Goal: Transaction & Acquisition: Purchase product/service

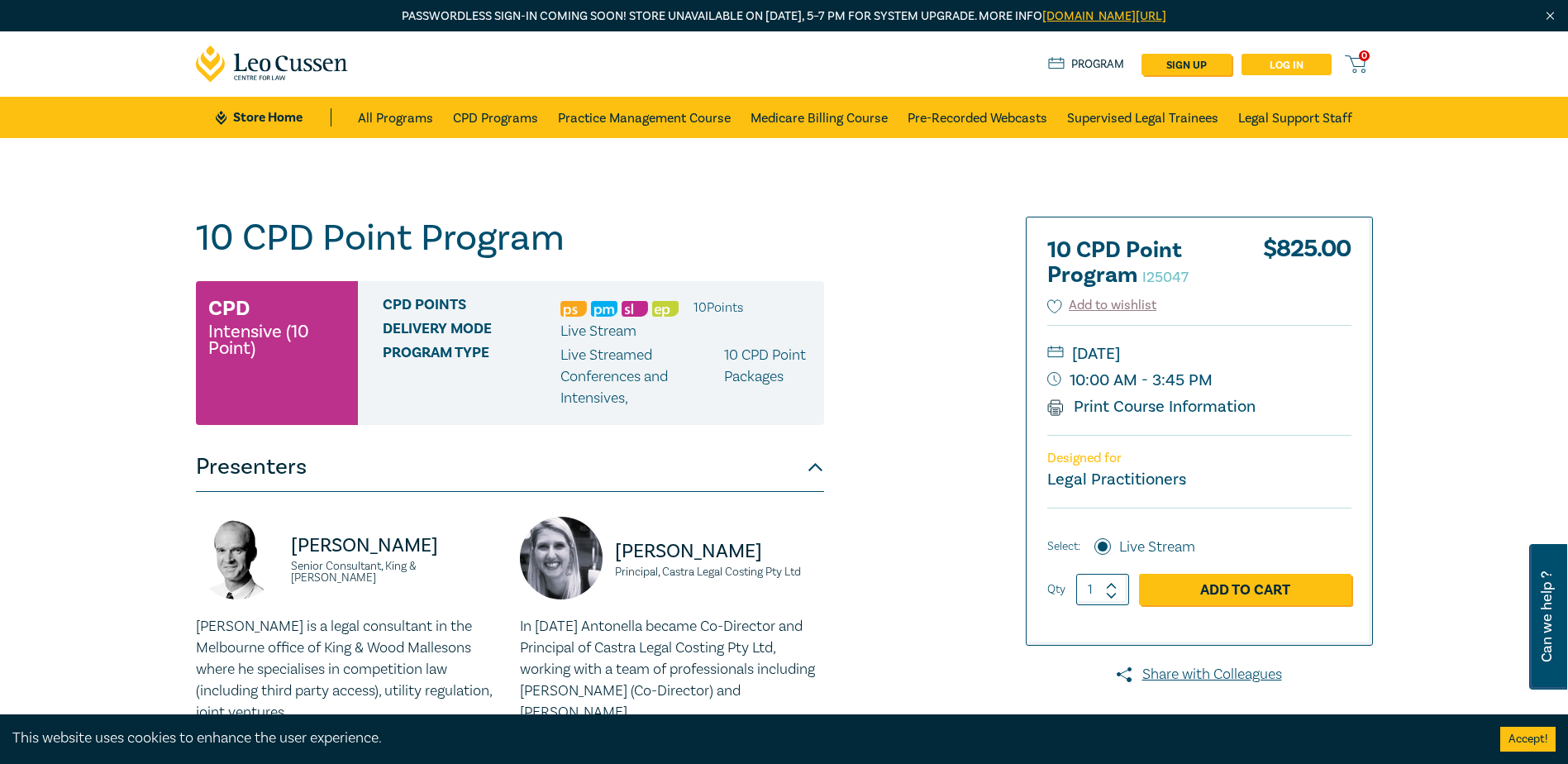
click at [1271, 70] on link "Log in" at bounding box center [1287, 65] width 90 height 22
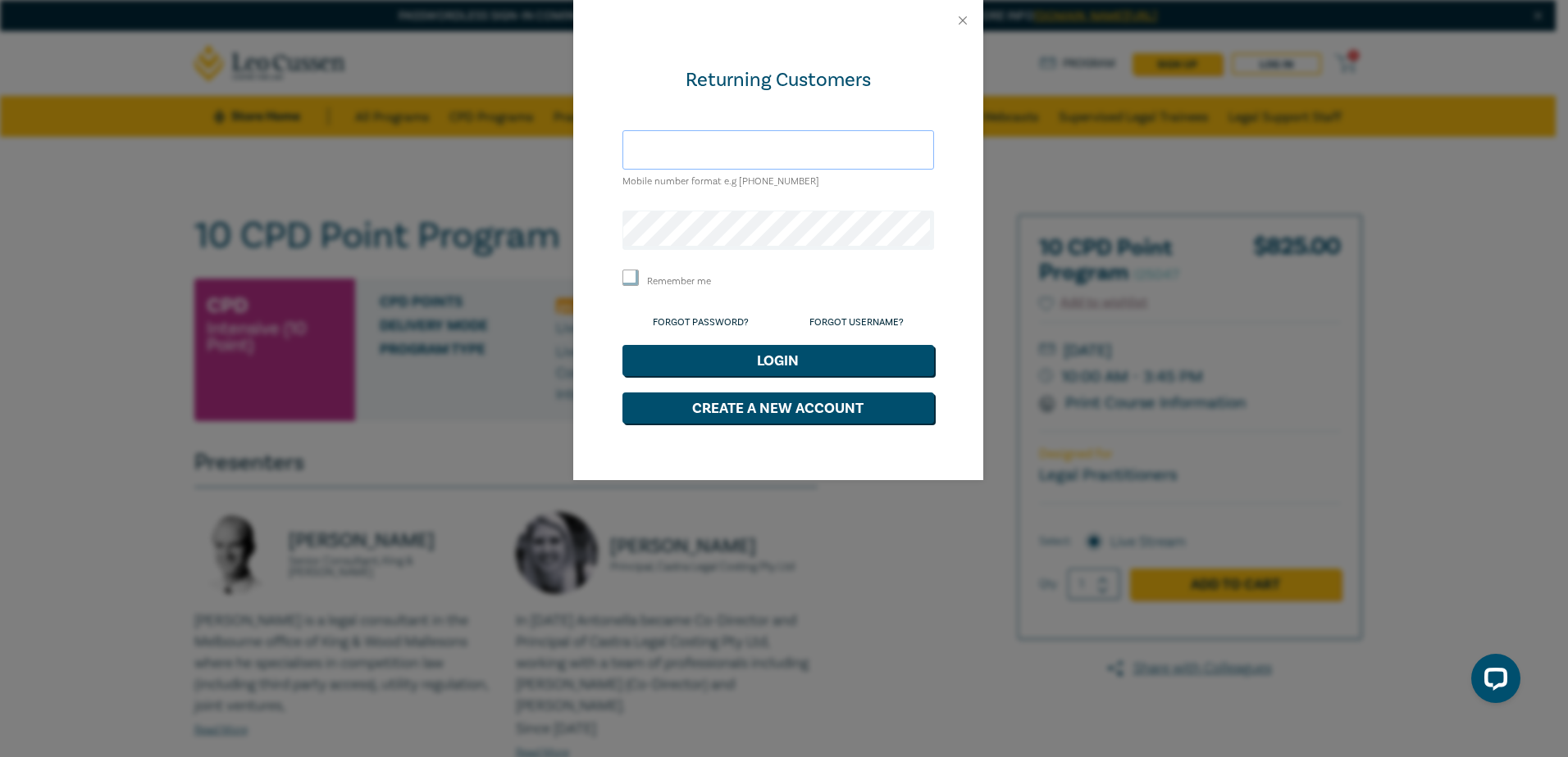
click at [762, 150] on input "text" at bounding box center [778, 150] width 312 height 40
type input "hds@hoyledasilva.com.au"
click at [623, 345] on button "Login" at bounding box center [778, 360] width 312 height 31
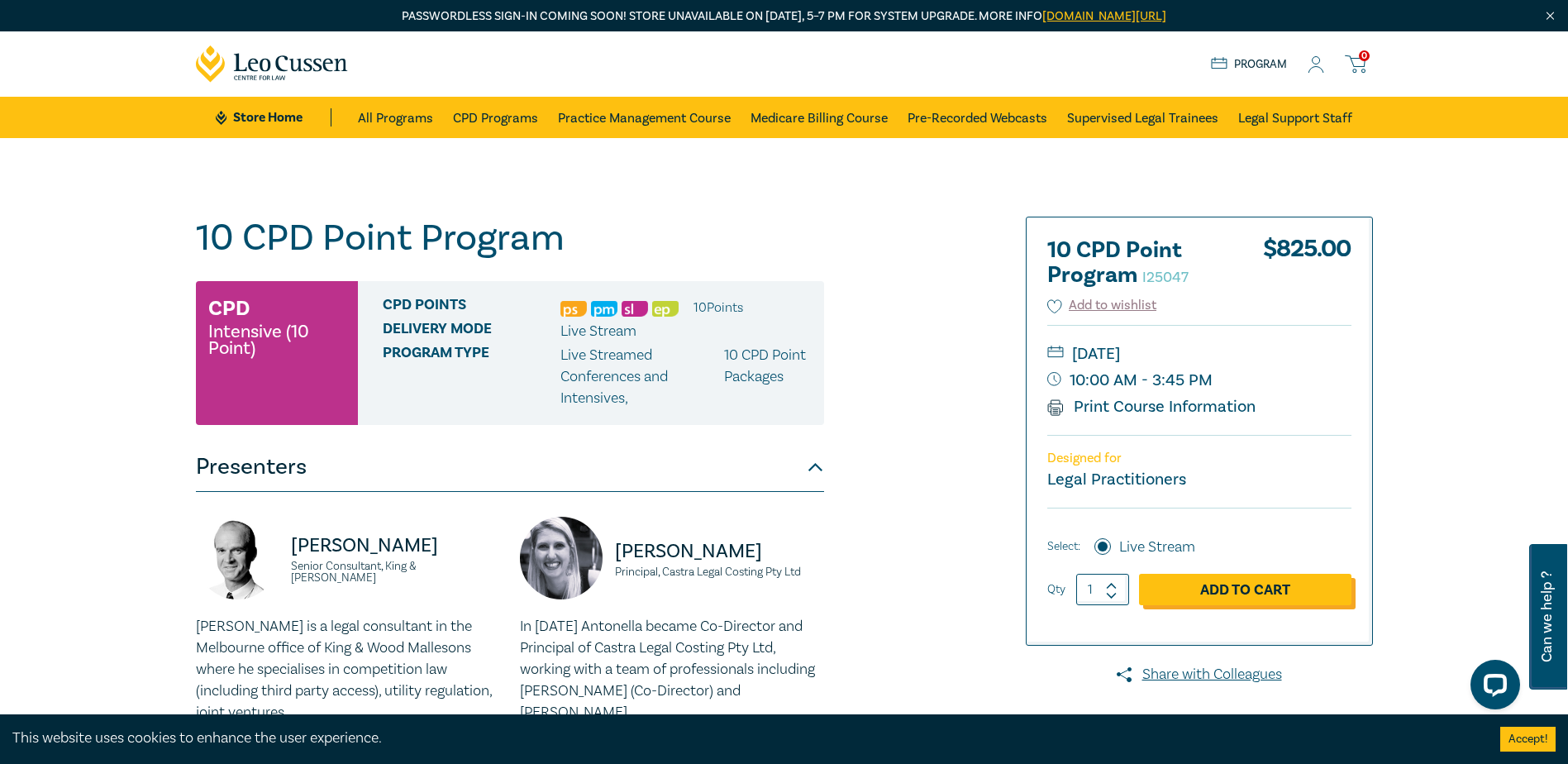
click at [1264, 591] on link "Add to Cart" at bounding box center [1245, 589] width 213 height 31
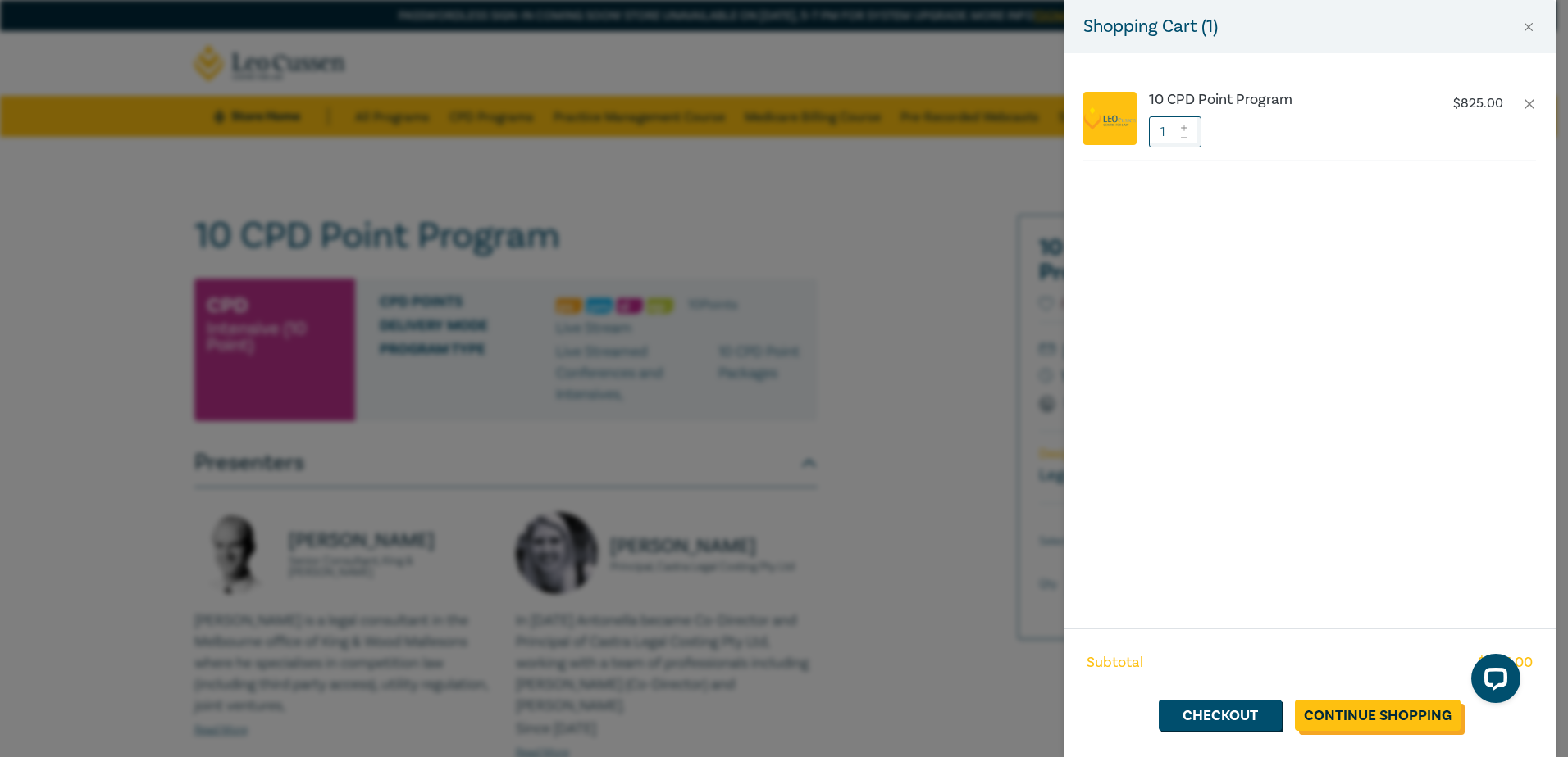
click at [1332, 713] on link "Continue Shopping" at bounding box center [1377, 714] width 165 height 31
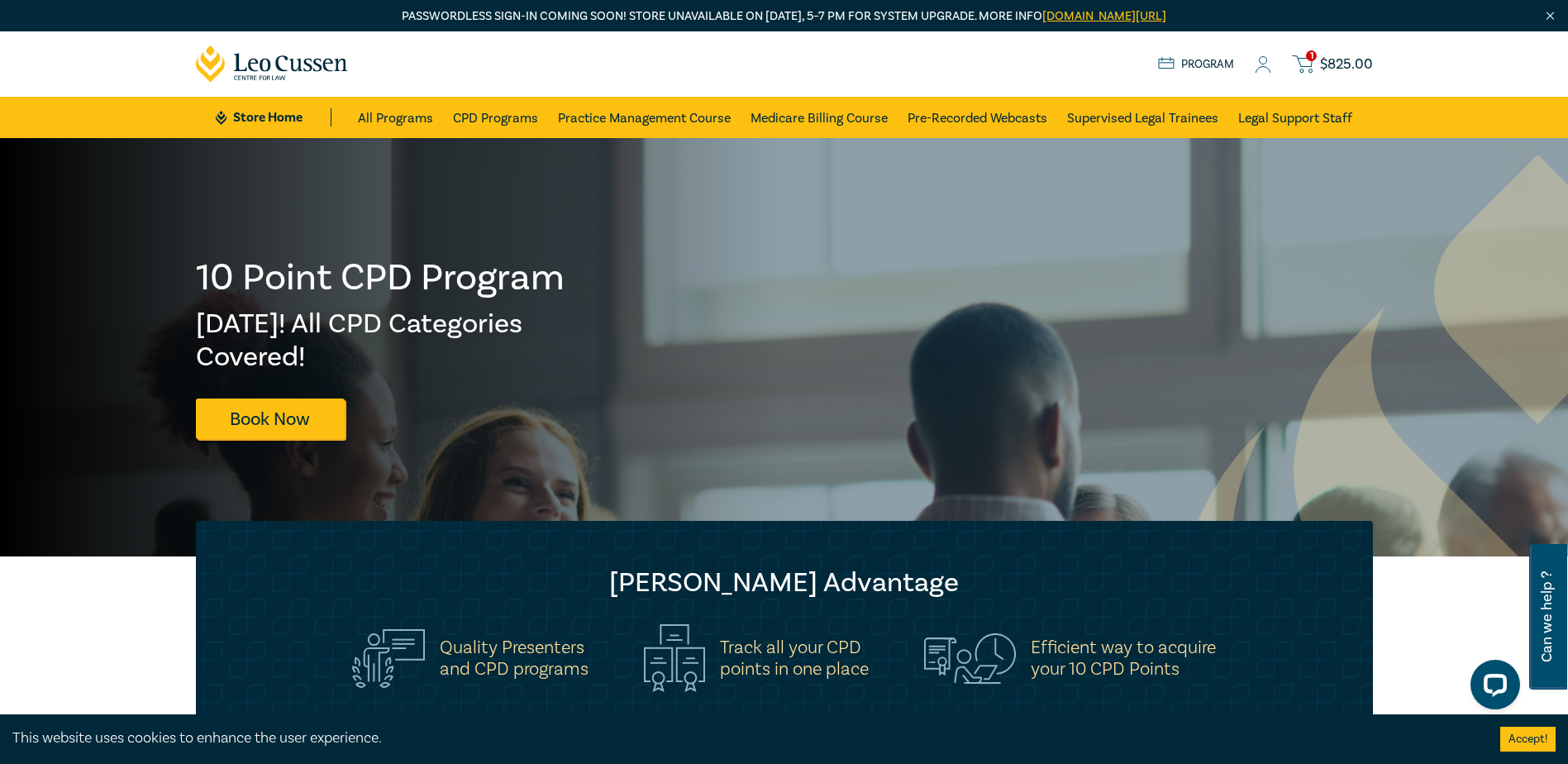
click at [1309, 63] on icon at bounding box center [1303, 64] width 21 height 21
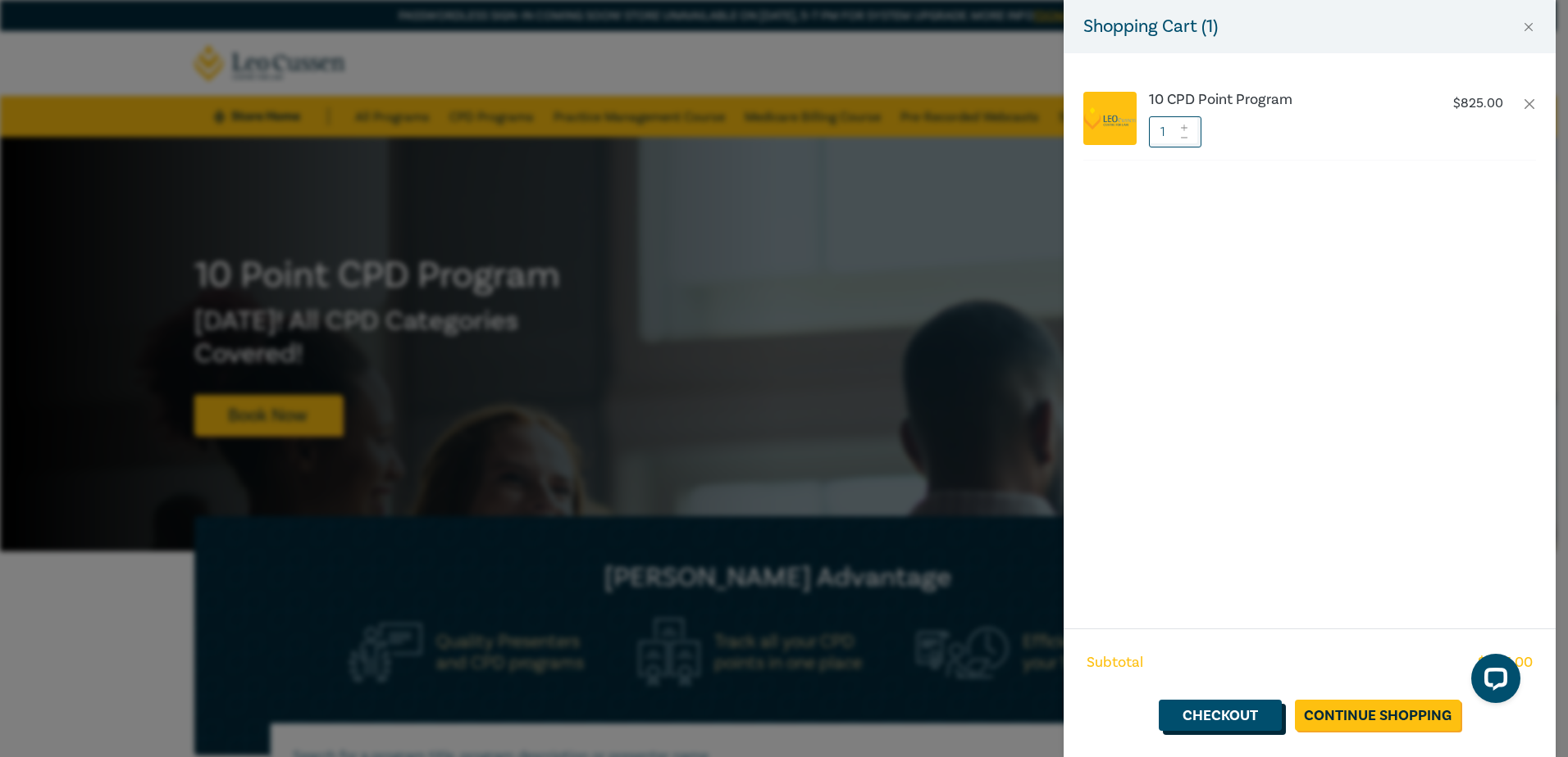
click at [1237, 718] on link "Checkout" at bounding box center [1220, 714] width 123 height 31
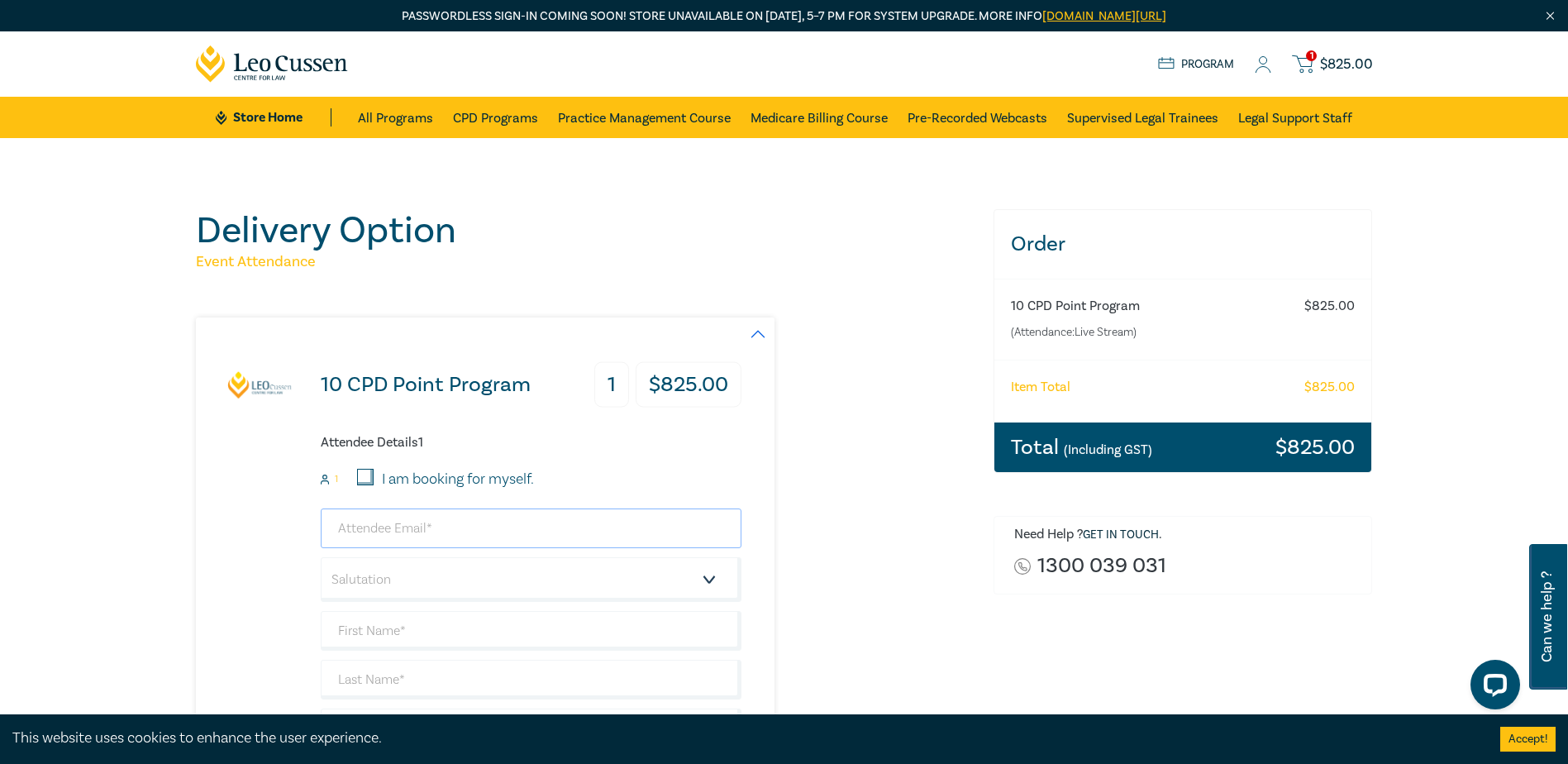
drag, startPoint x: 382, startPoint y: 518, endPoint x: 380, endPoint y: 529, distance: 11.2
click at [382, 520] on input "email" at bounding box center [531, 528] width 421 height 40
drag, startPoint x: 426, startPoint y: 523, endPoint x: 221, endPoint y: 535, distance: 205.4
click at [221, 535] on div "10 CPD Point Program 1 $ 825.00 Attendee Details 1 1 I am booking for myself. c…" at bounding box center [468, 600] width 546 height 566
paste input "danet@hoyledasilva.com.au"
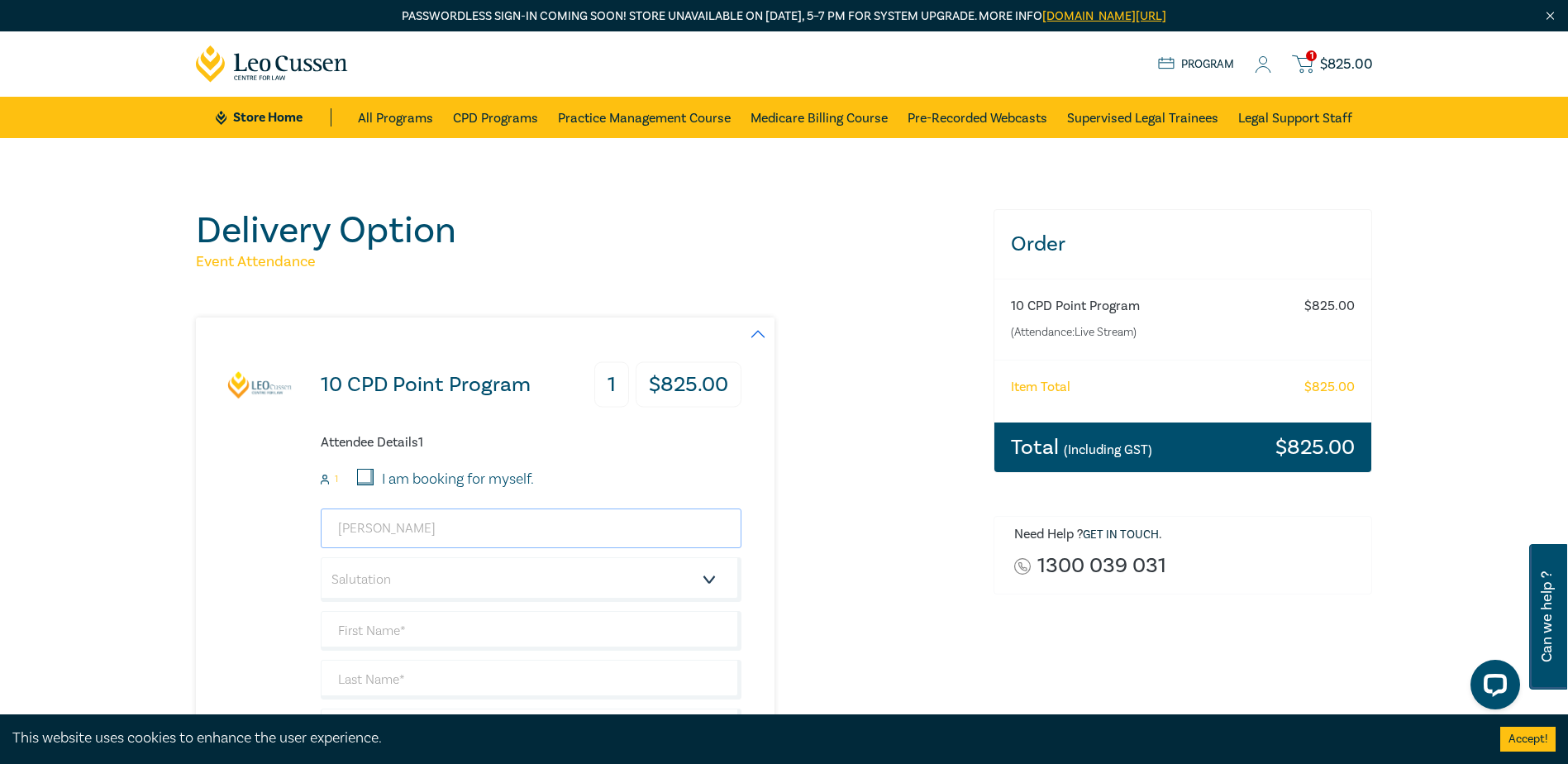
type input "cdanet@hoyledasilva.com.au"
type input "Hoyle Da Silva Lawyers"
type input "cdanet@hoyledasilva.com.au"
click at [374, 579] on select "Salutation Mr. Mrs. Ms. Miss Dr. Prof. Other" at bounding box center [531, 579] width 421 height 45
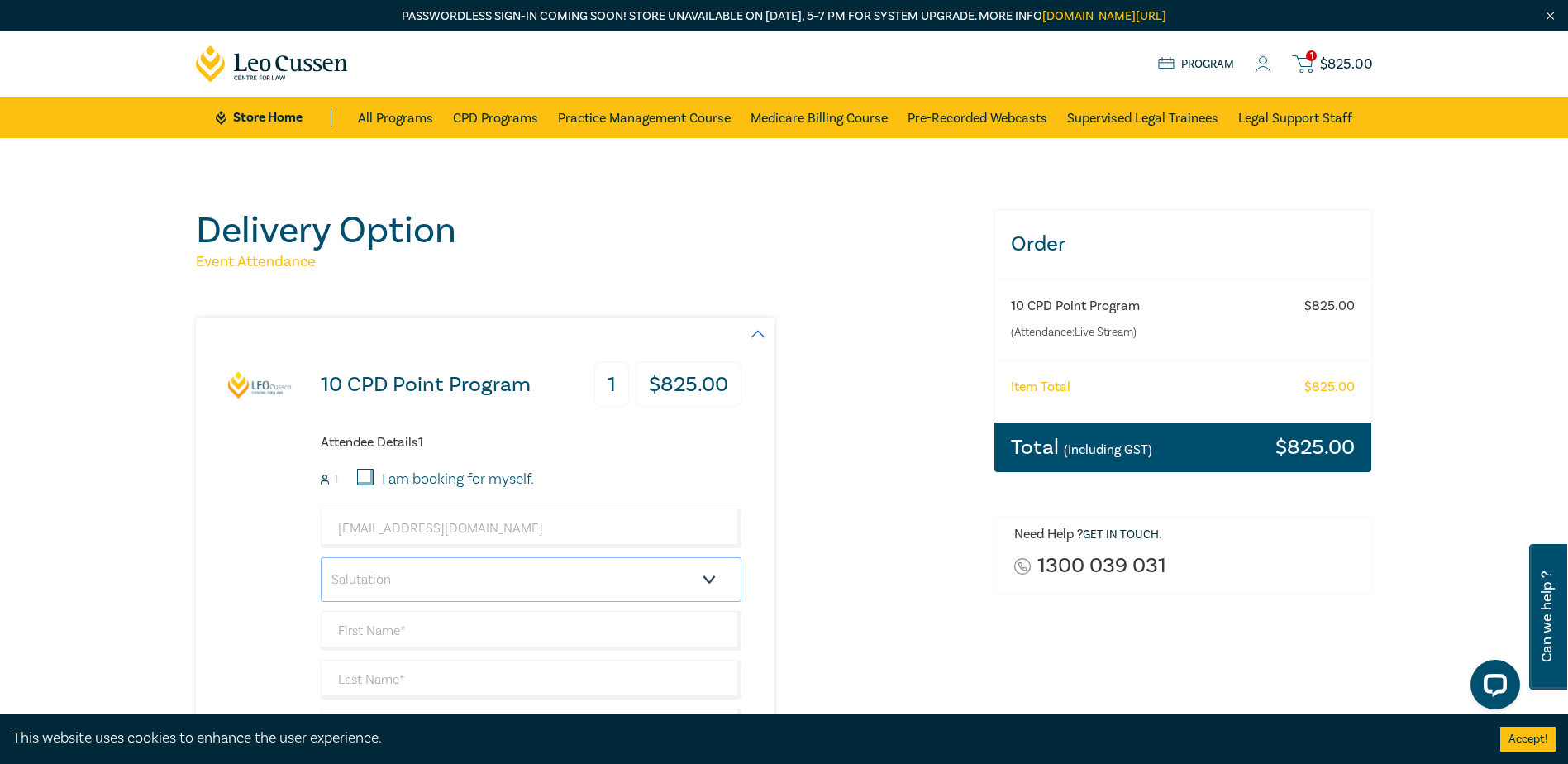
click at [374, 579] on select "Salutation Mr. Mrs. Ms. Miss Dr. Prof. Other" at bounding box center [531, 579] width 421 height 45
click at [373, 579] on select "Salutation Mr. Mrs. Ms. Miss Dr. Prof. Other" at bounding box center [531, 579] width 421 height 45
click at [320, 557] on select "Salutation Mr. Mrs. Ms. Miss Dr. Prof. Other" at bounding box center [531, 579] width 421 height 45
click at [455, 570] on select "Salutation Mr. Mrs. Ms. Miss Dr. Prof. Other" at bounding box center [531, 579] width 421 height 45
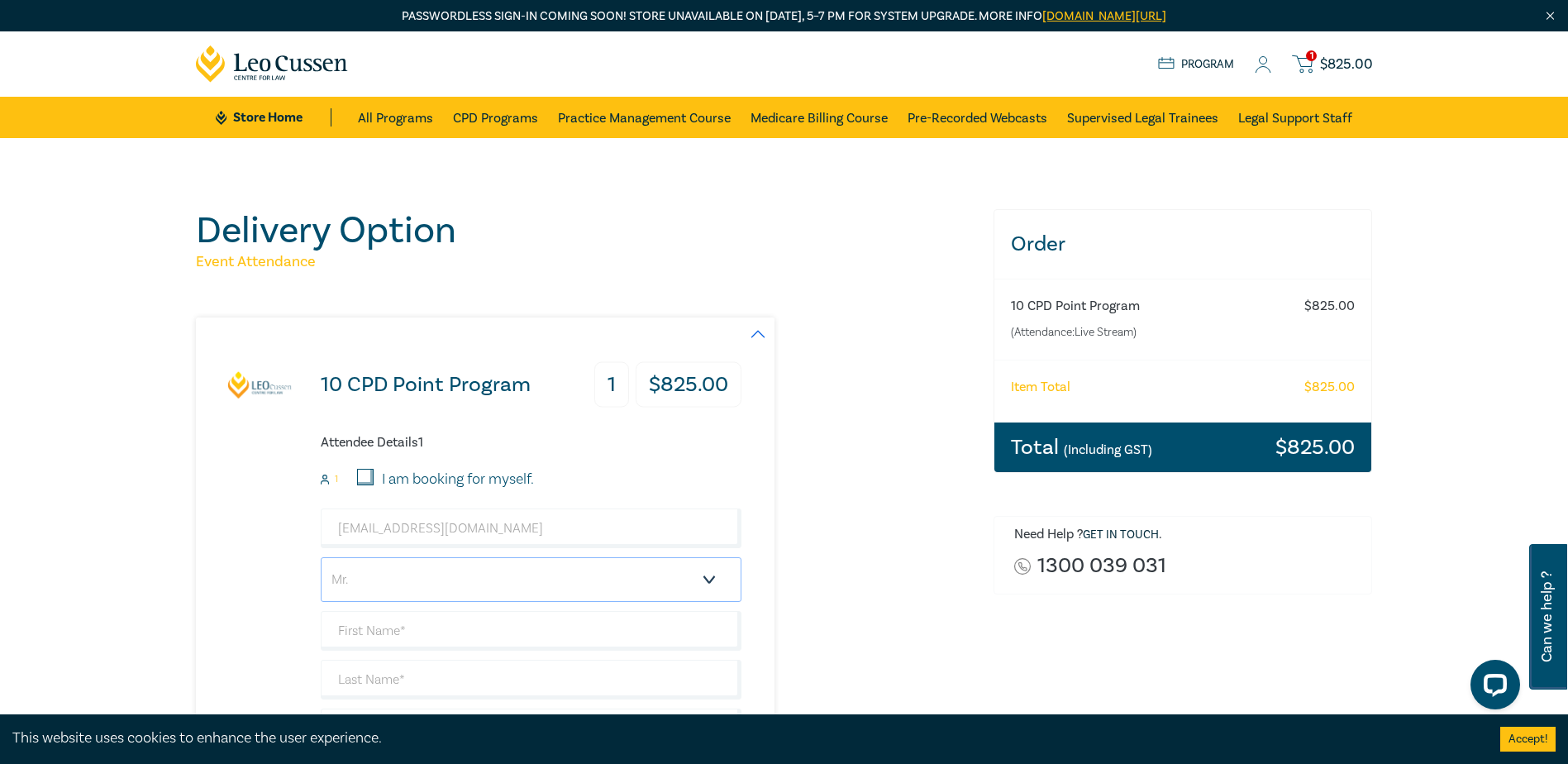
select select "Mrs."
click at [320, 557] on select "Salutation Mr. Mrs. Ms. Miss Dr. Prof. Other" at bounding box center [531, 579] width 421 height 45
click at [387, 620] on input "text" at bounding box center [531, 631] width 421 height 40
type input "a"
type input "Carmela"
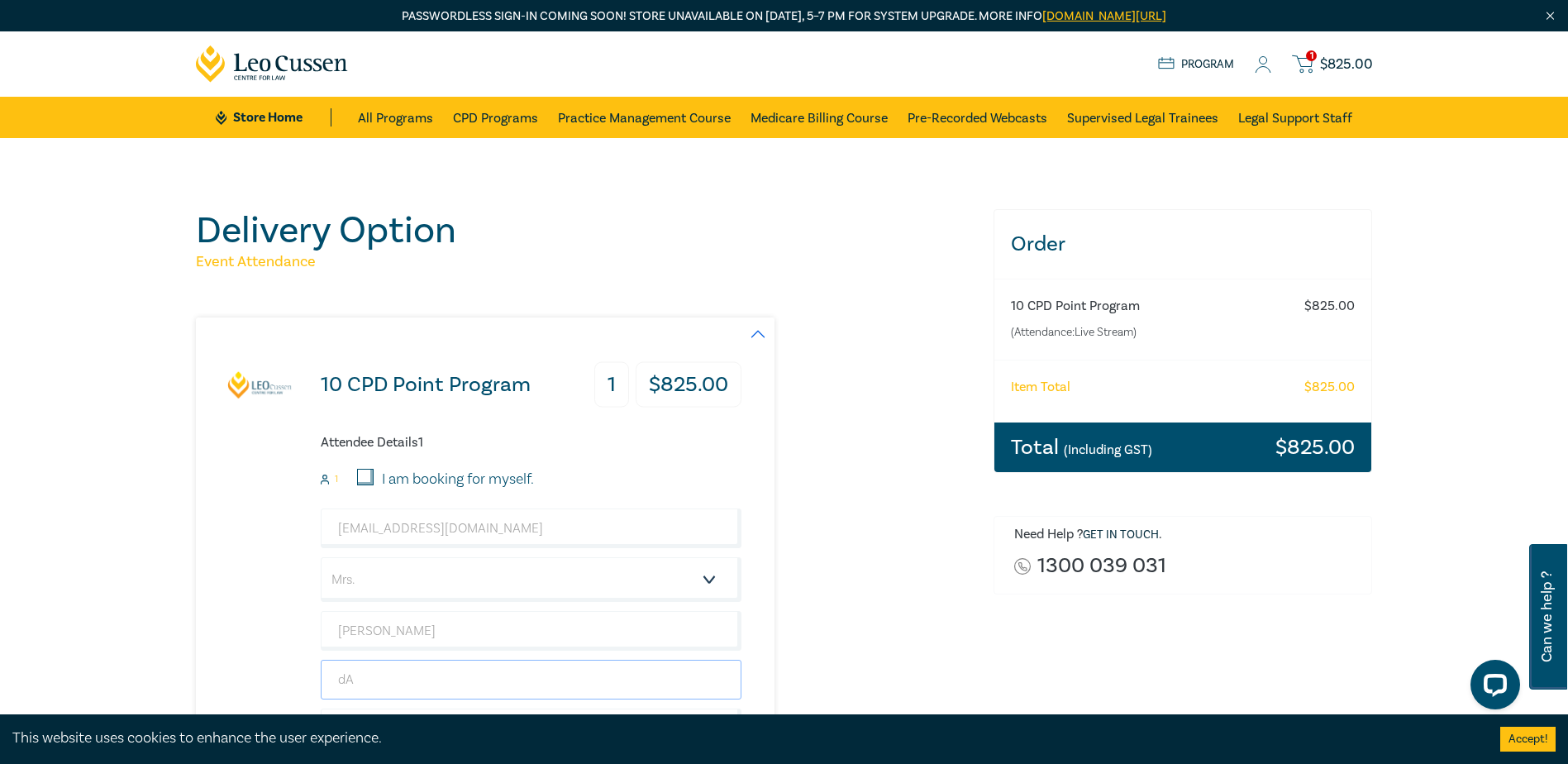
type input "d"
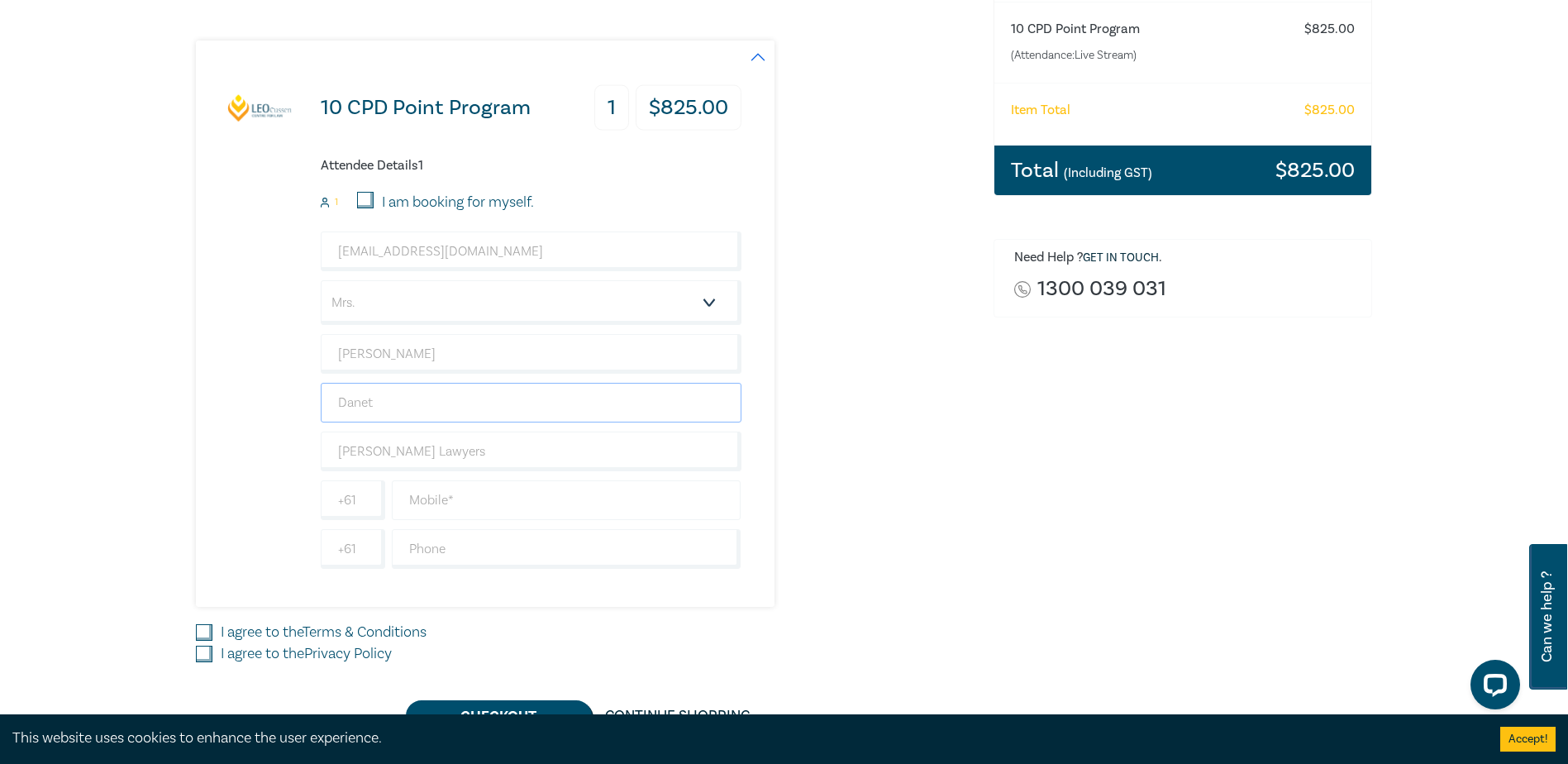
scroll to position [331, 0]
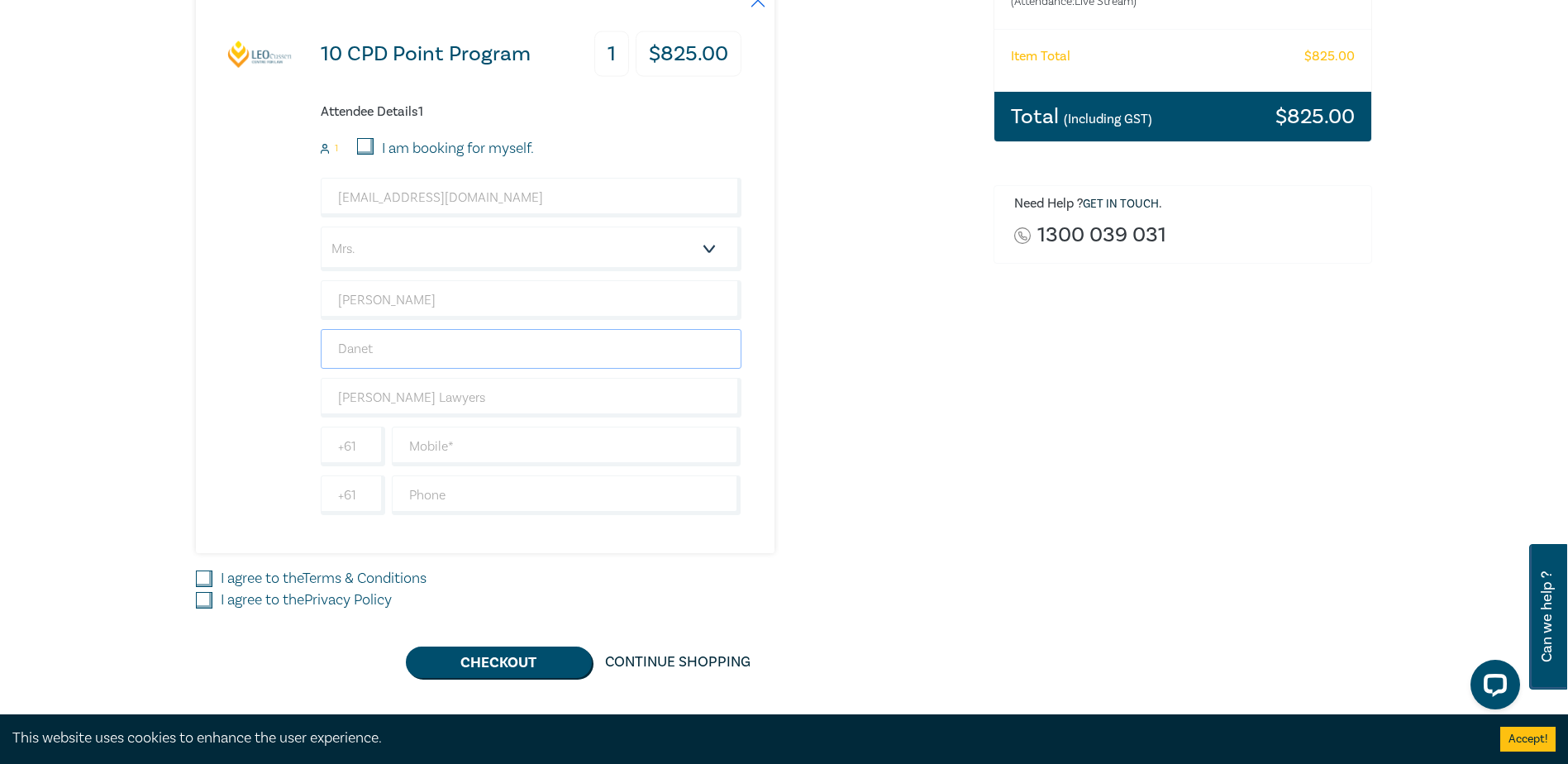
type input "Danet"
click at [1117, 374] on div "Order 10 CPD Point Program (Attendance: Live Stream ) $ 825.00 Item Total $ 825…" at bounding box center [1184, 278] width 399 height 800
click at [481, 435] on input "text" at bounding box center [567, 446] width 349 height 40
click at [436, 445] on input "text" at bounding box center [567, 446] width 349 height 40
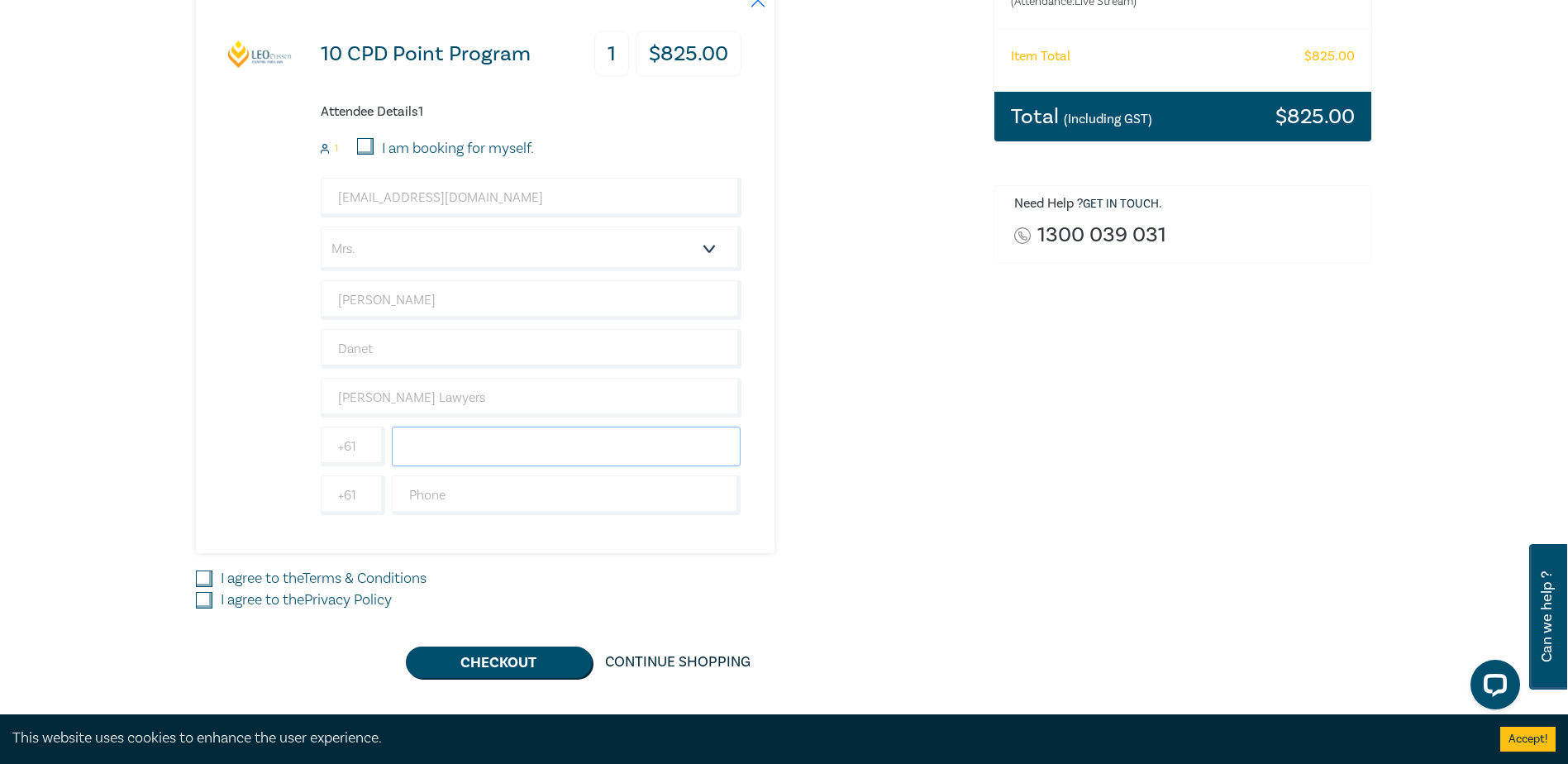
paste input "0466 281 016"
type input "0466 281 016"
click at [415, 489] on input "text" at bounding box center [567, 495] width 349 height 40
click at [444, 481] on input "text" at bounding box center [567, 495] width 349 height 40
paste input "9108 7298"
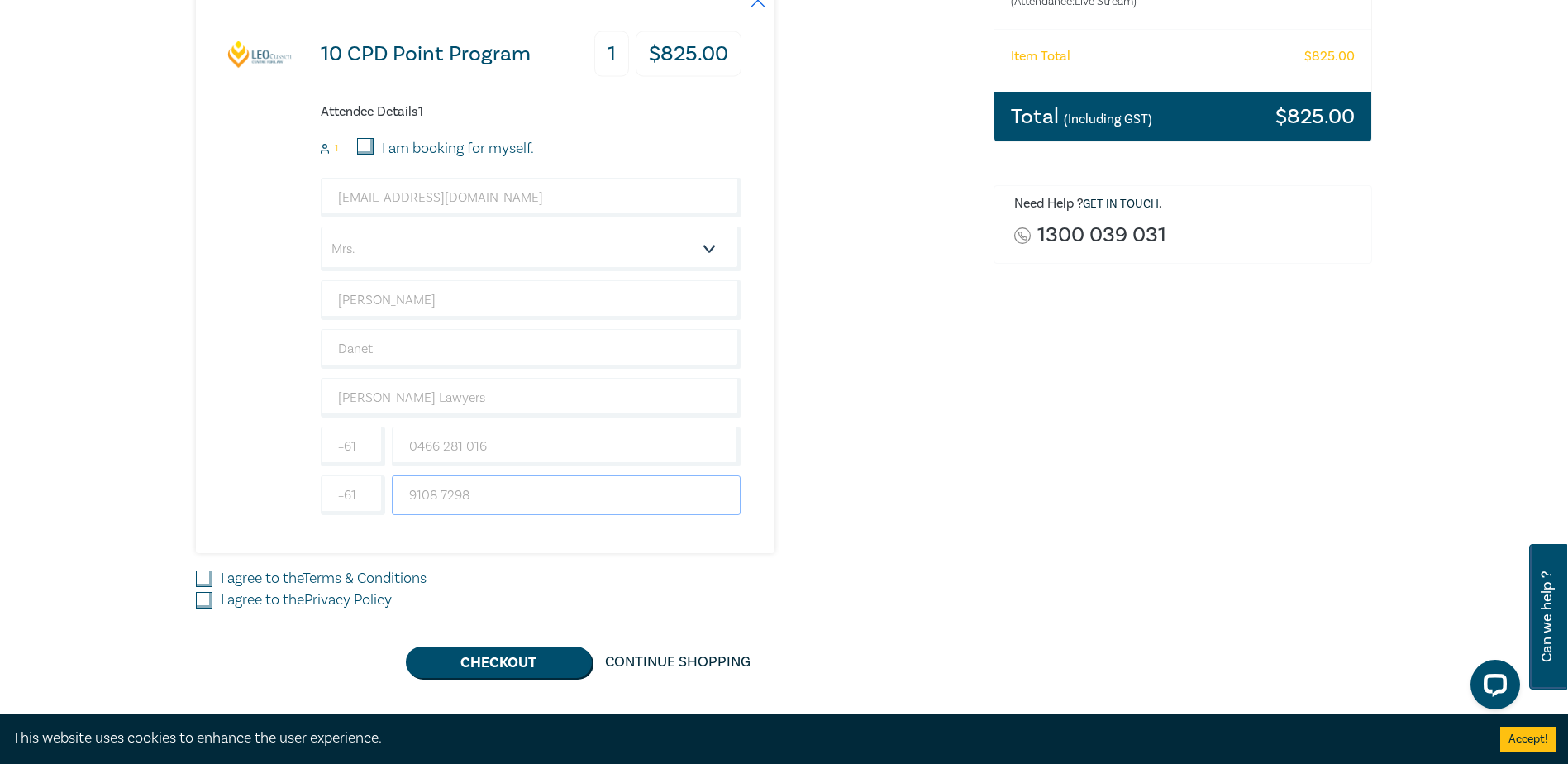
type input "9108 7298"
click at [199, 574] on input "I agree to the Terms & Conditions" at bounding box center [204, 578] width 17 height 17
checkbox input "true"
click at [201, 601] on input "I agree to the Privacy Policy" at bounding box center [204, 600] width 17 height 17
checkbox input "true"
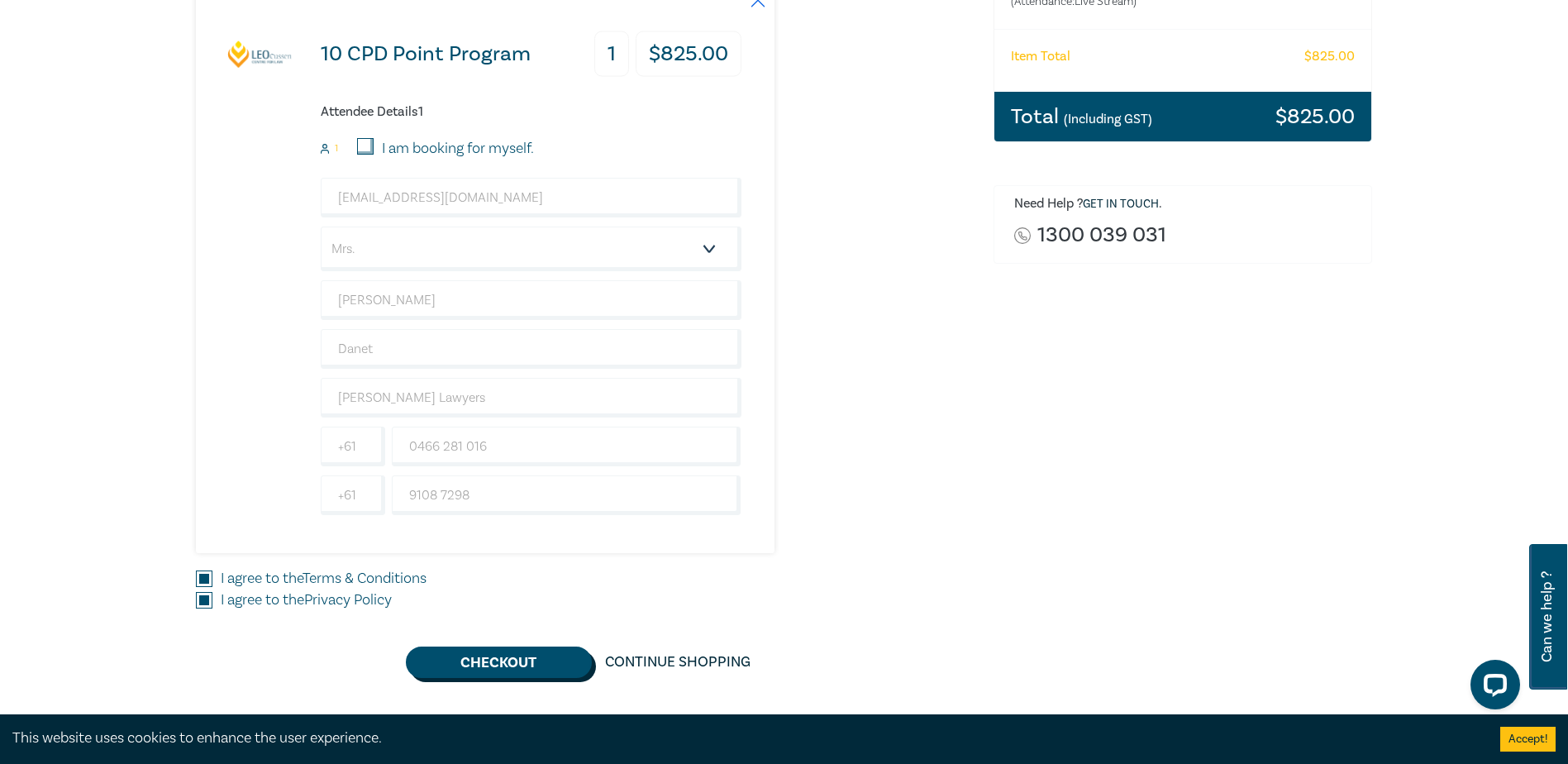
click at [514, 668] on button "Checkout" at bounding box center [499, 662] width 186 height 31
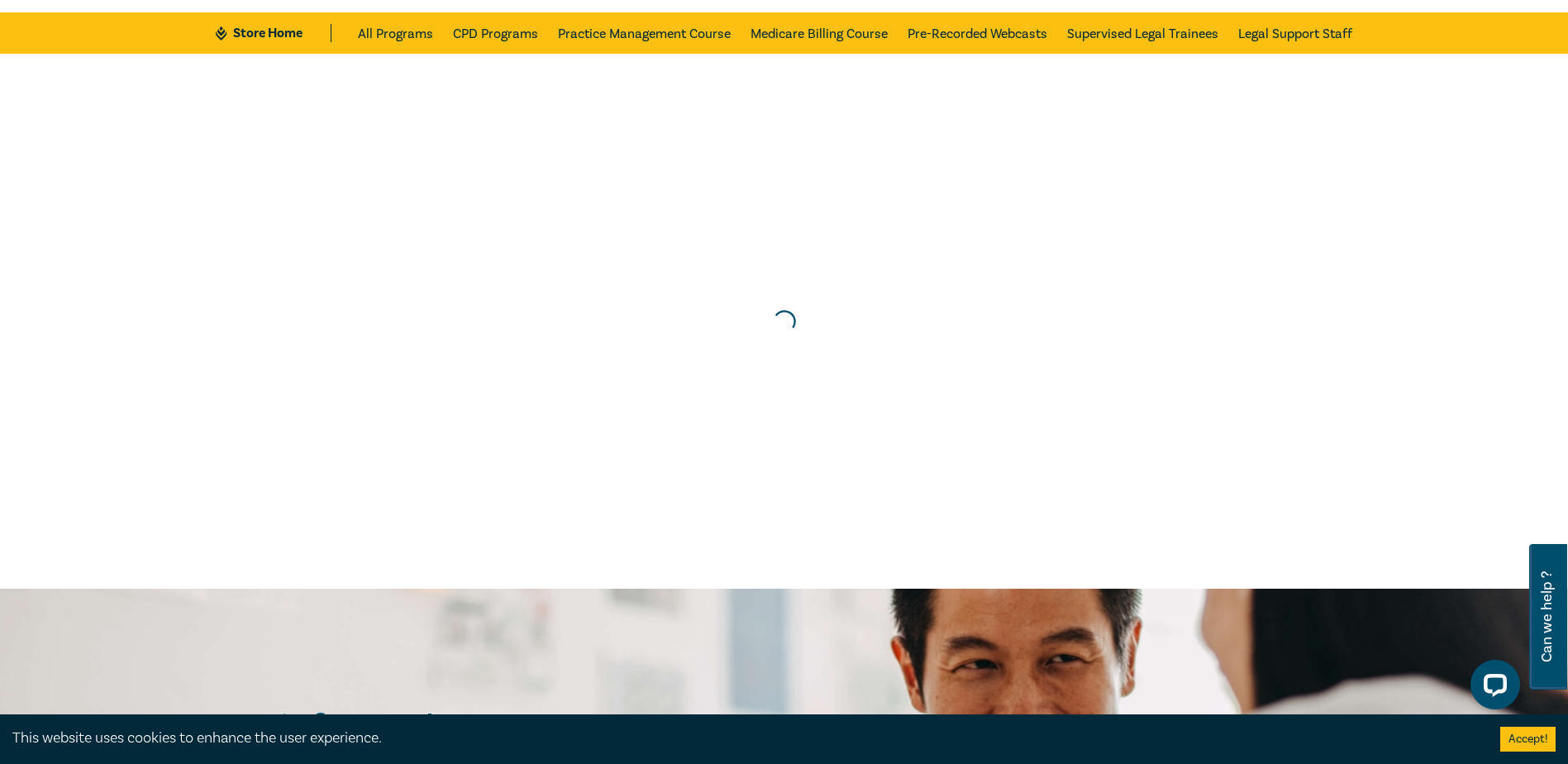
scroll to position [0, 0]
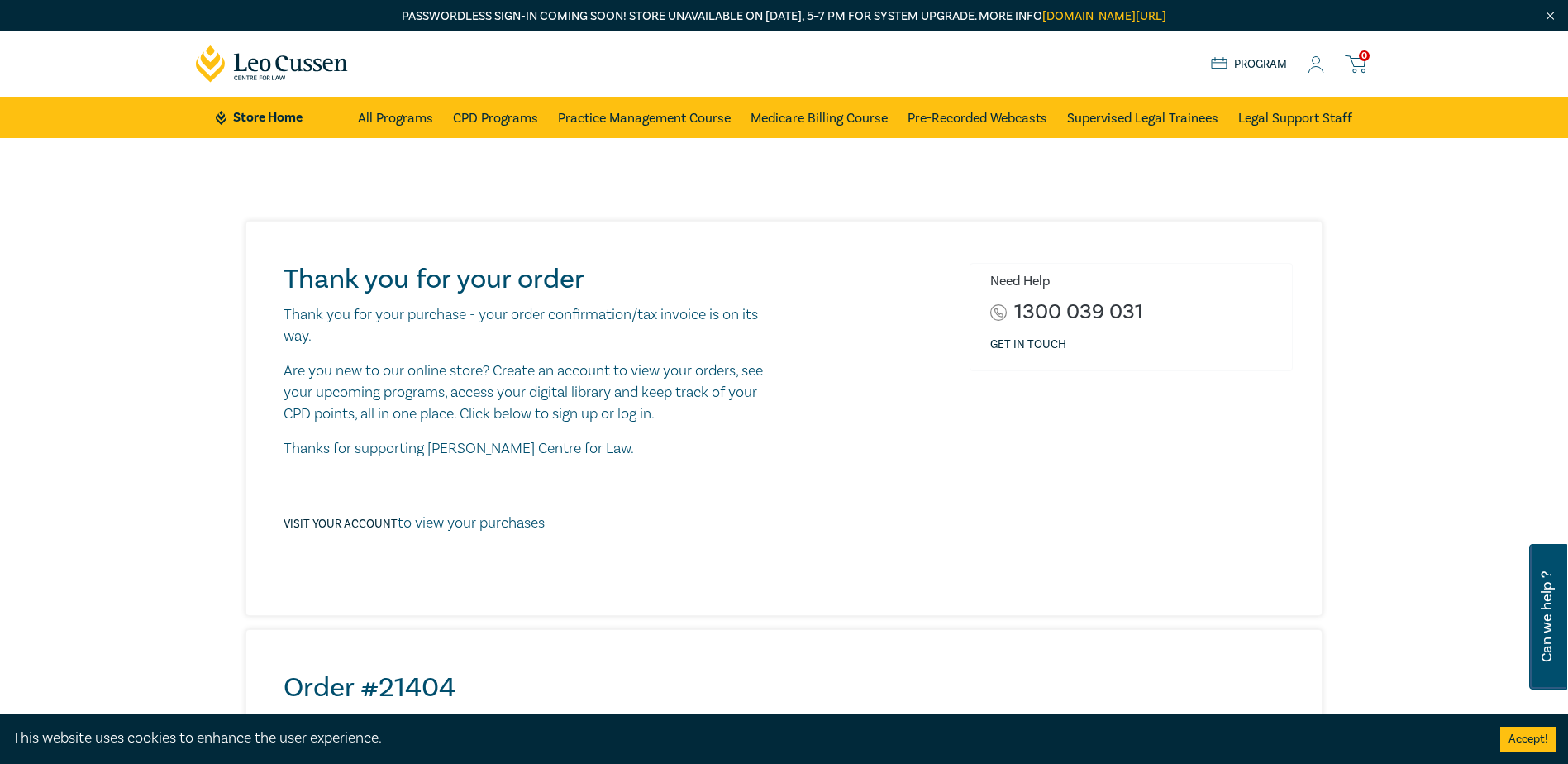
click at [1315, 60] on icon at bounding box center [1315, 64] width 17 height 17
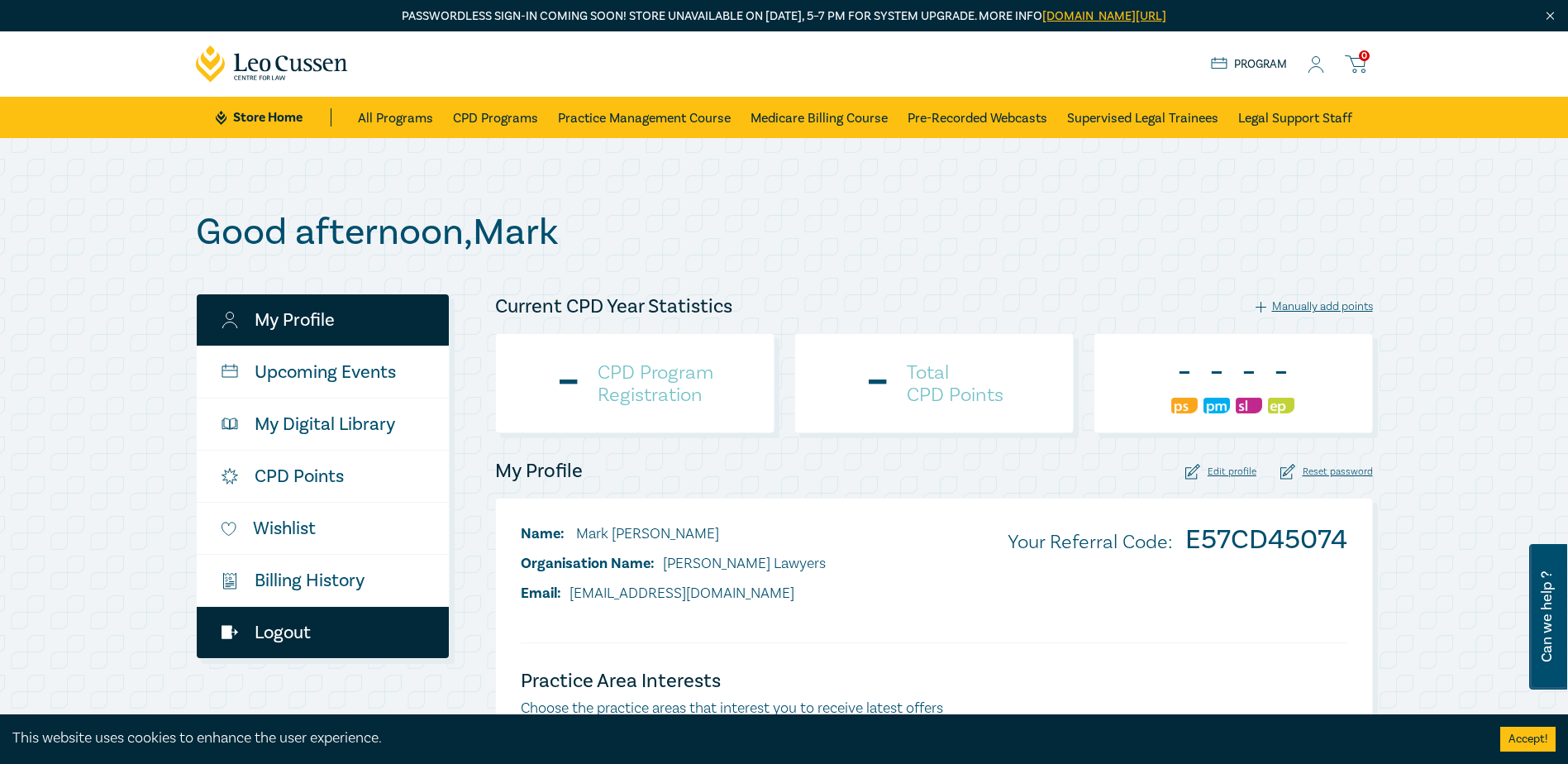
click at [310, 630] on link "Logout" at bounding box center [322, 632] width 253 height 51
